Goal: Obtain resource: Download file/media

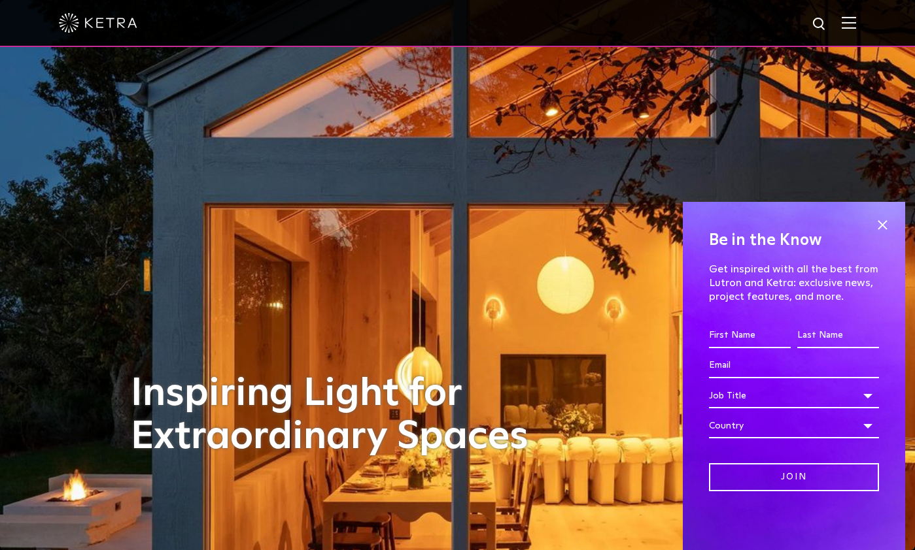
click at [856, 22] on img at bounding box center [848, 22] width 14 height 12
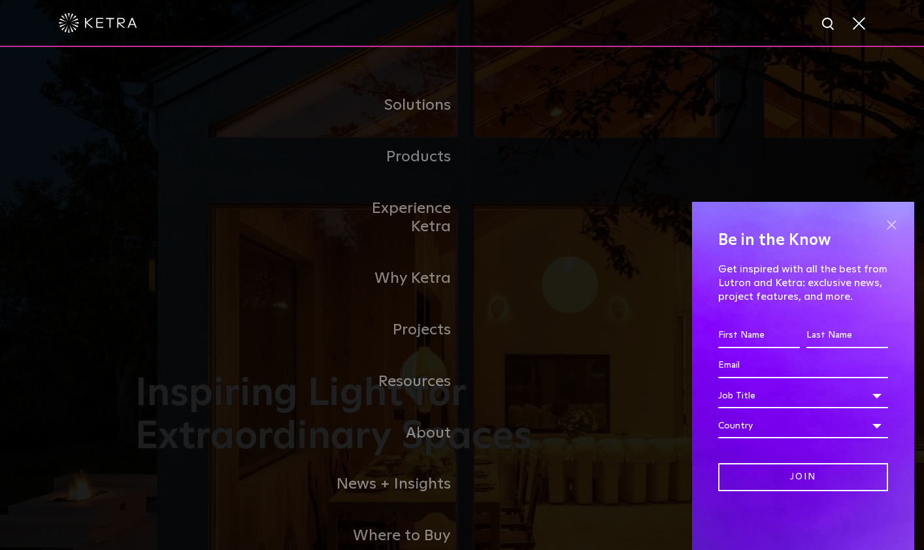
click at [892, 220] on span at bounding box center [892, 225] width 20 height 20
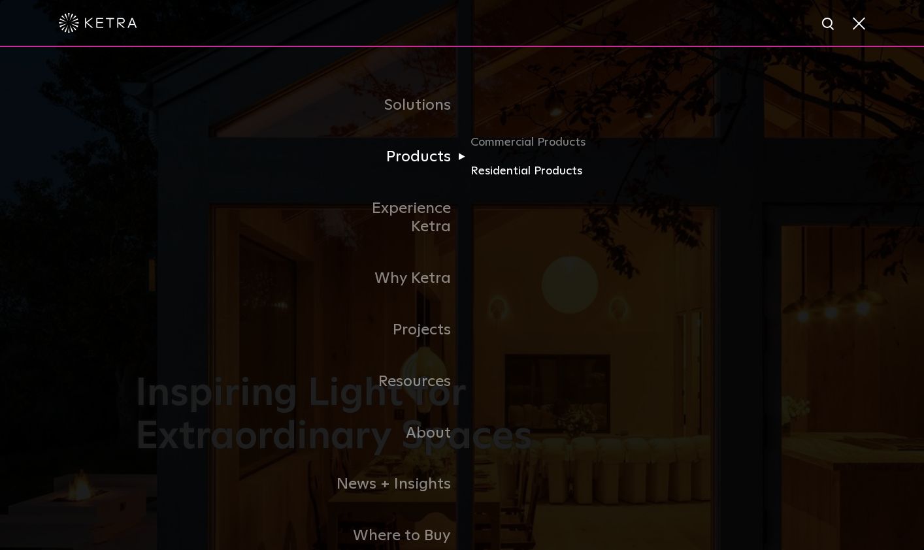
click at [508, 174] on link "Residential Products" at bounding box center [534, 171] width 126 height 19
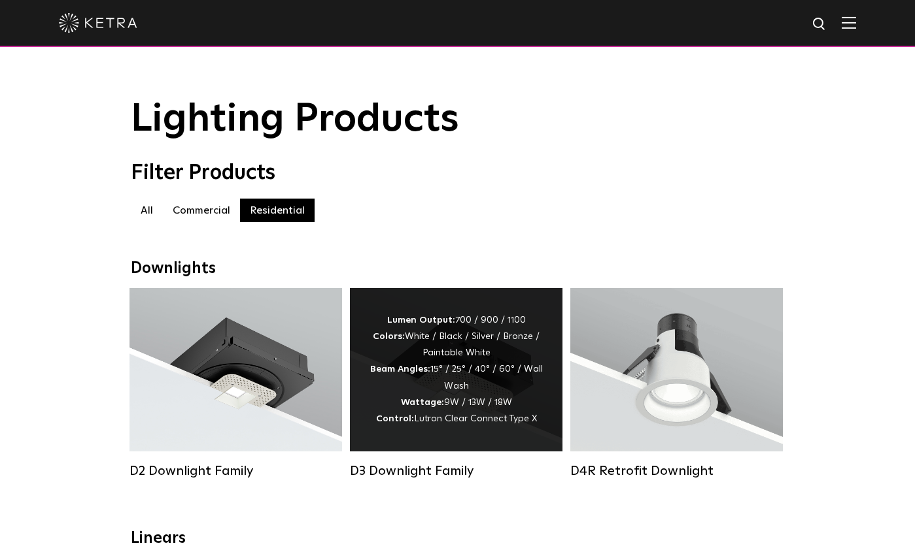
click at [459, 351] on div "Lumen Output: 700 / 900 / 1100 Colors: White / Black / Silver / Bronze / Painta…" at bounding box center [455, 369] width 173 height 115
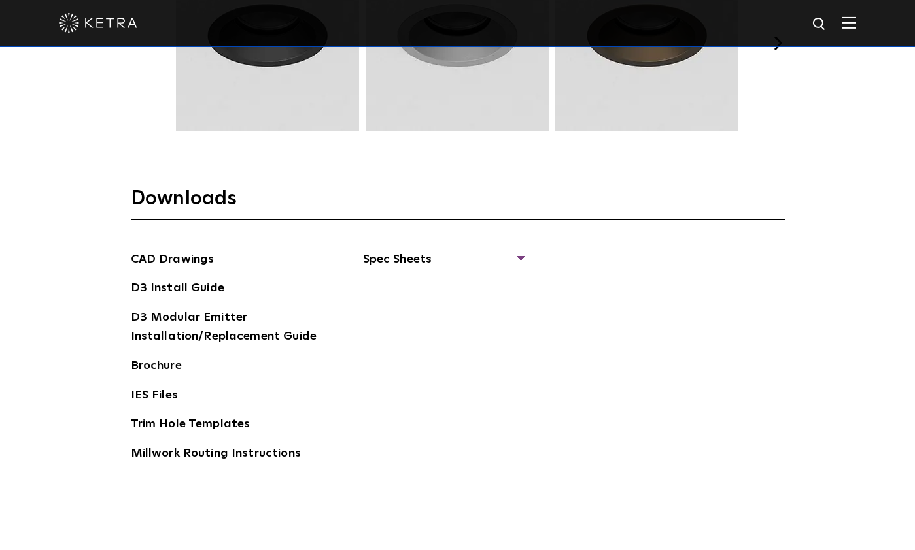
scroll to position [1961, 0]
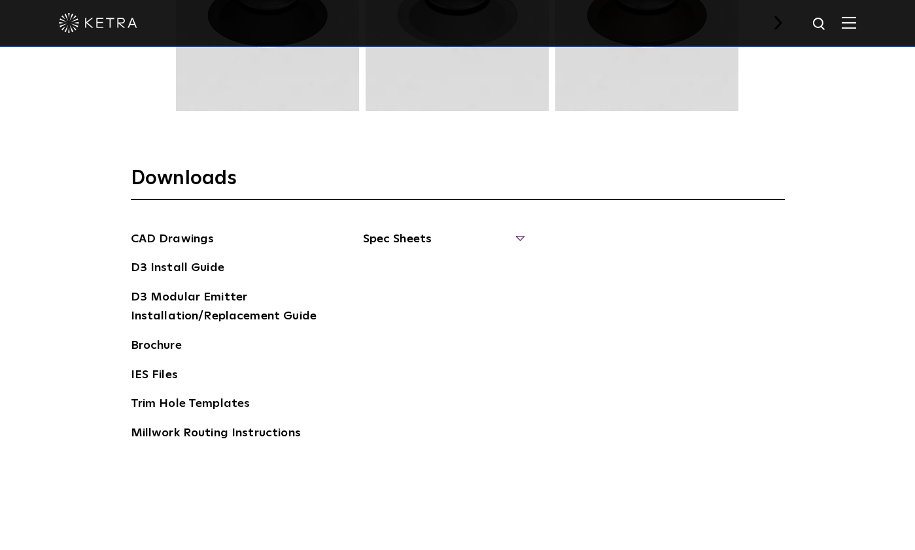
click at [421, 234] on span "Spec Sheets" at bounding box center [443, 244] width 160 height 29
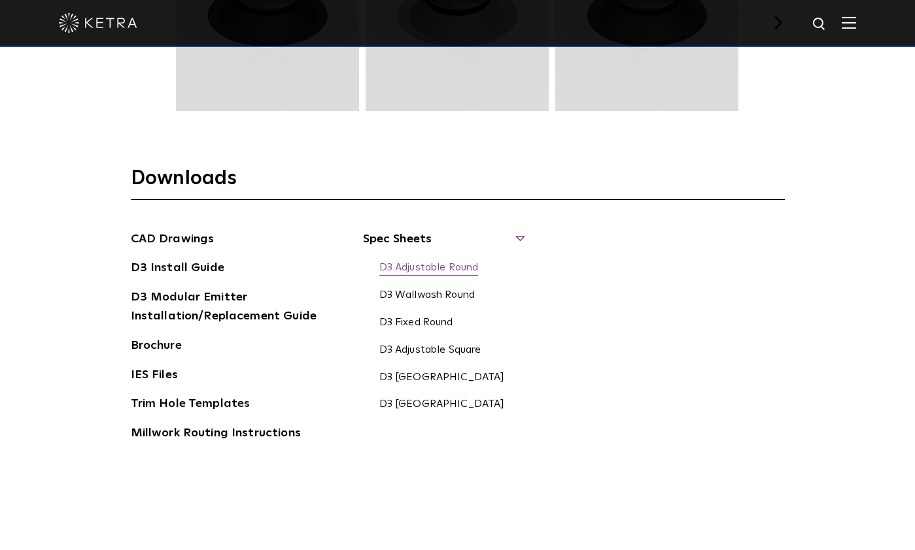
click at [464, 265] on link "D3 Adjustable Round" at bounding box center [428, 268] width 99 height 14
